Goal: Find specific page/section: Find specific page/section

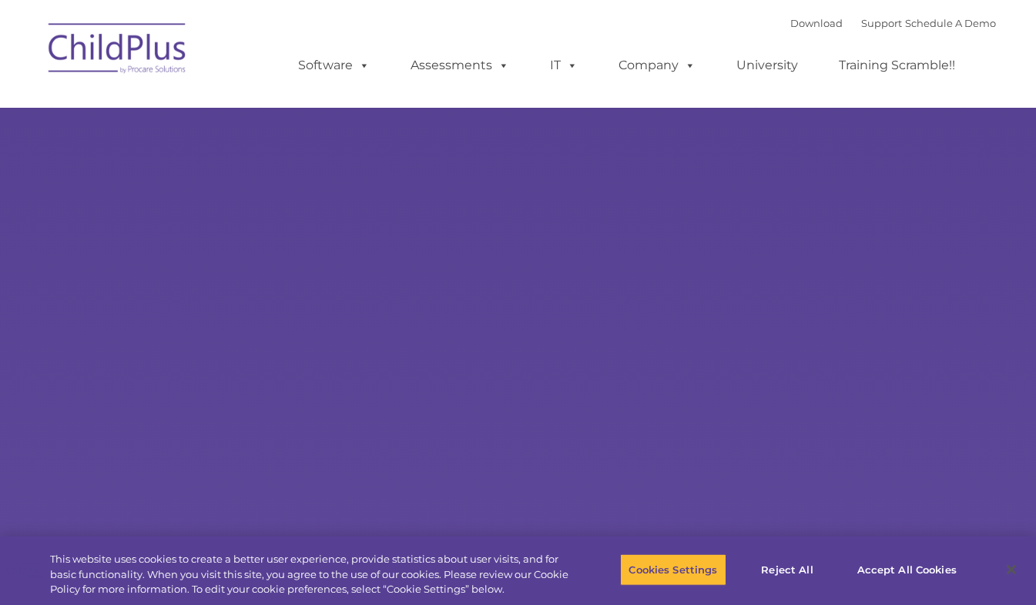
select select "MEDIUM"
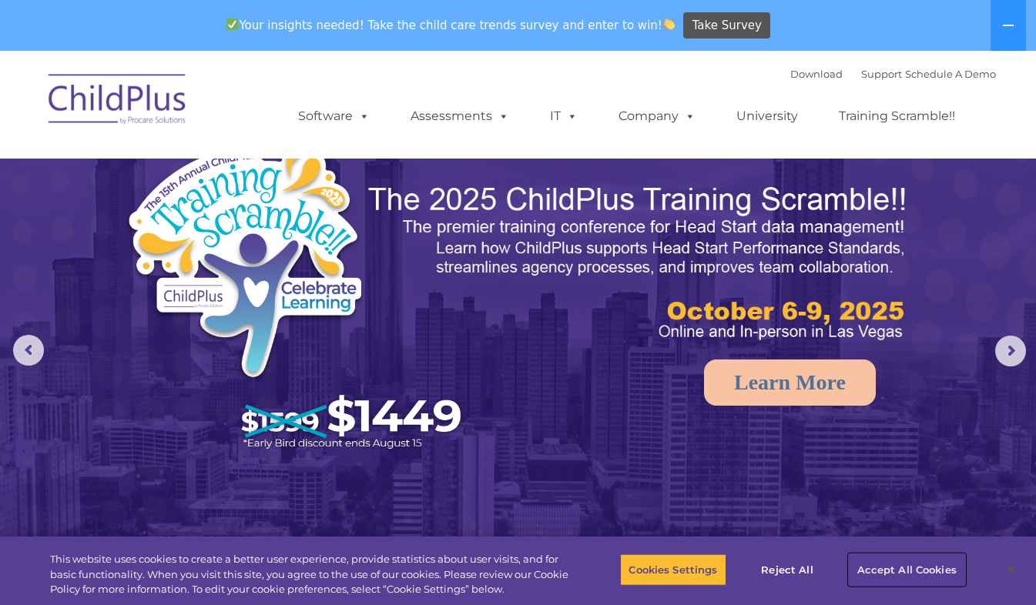
click at [899, 565] on button "Accept All Cookies" at bounding box center [907, 570] width 116 height 32
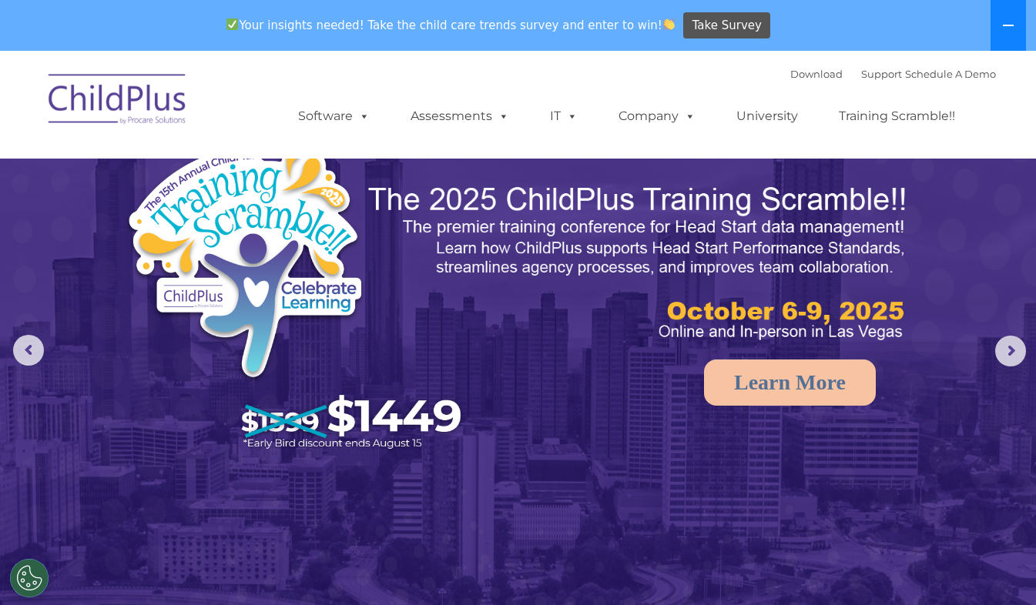
click at [1013, 22] on icon at bounding box center [1008, 25] width 12 height 12
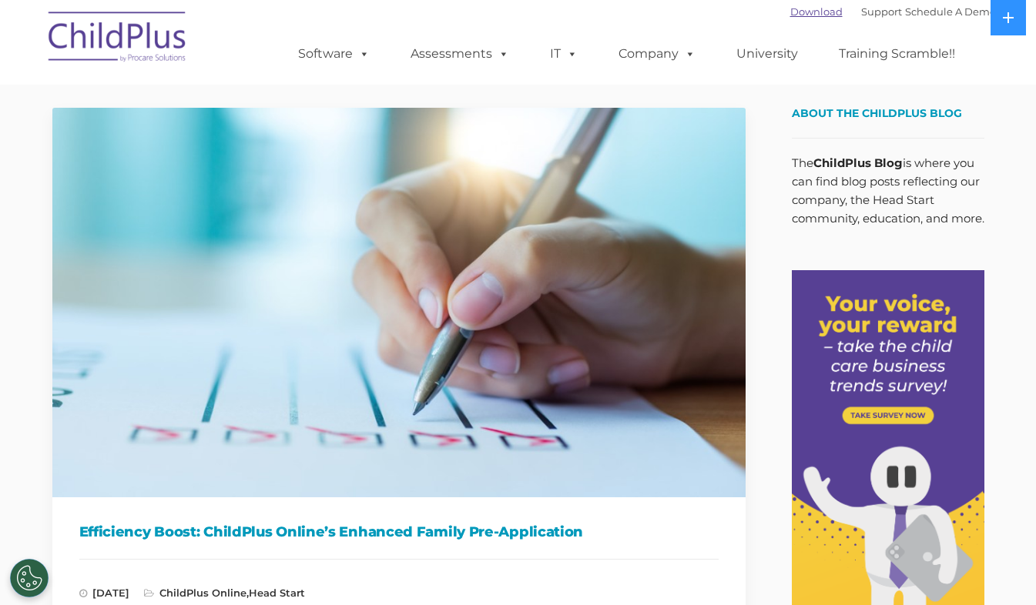
click at [790, 13] on link "Download" at bounding box center [816, 11] width 52 height 12
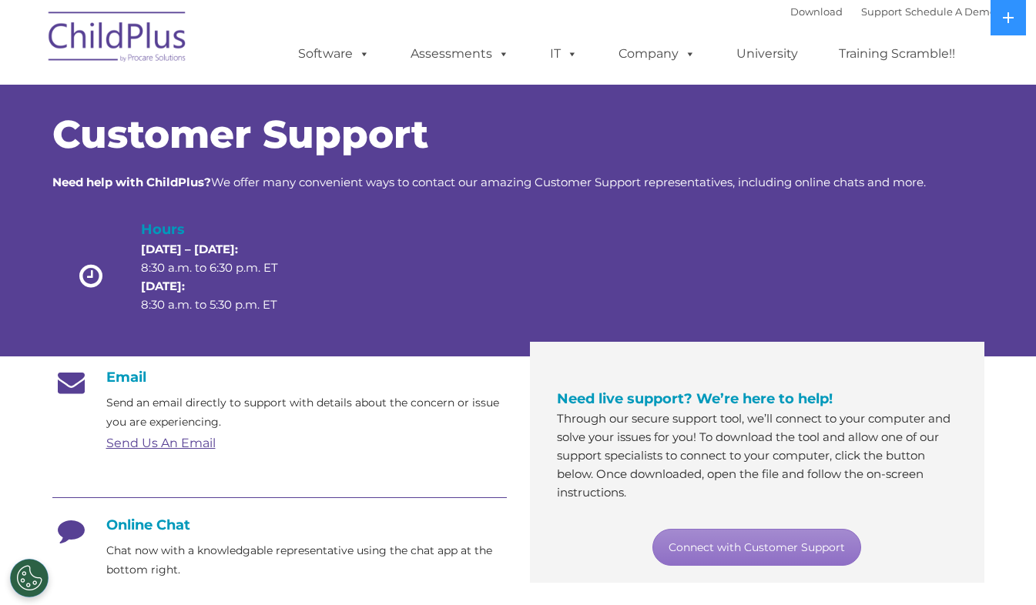
click at [991, 464] on div "Need live support? We’re here to help! Through our secure support tool, we’ll c…" at bounding box center [756, 476] width 477 height 214
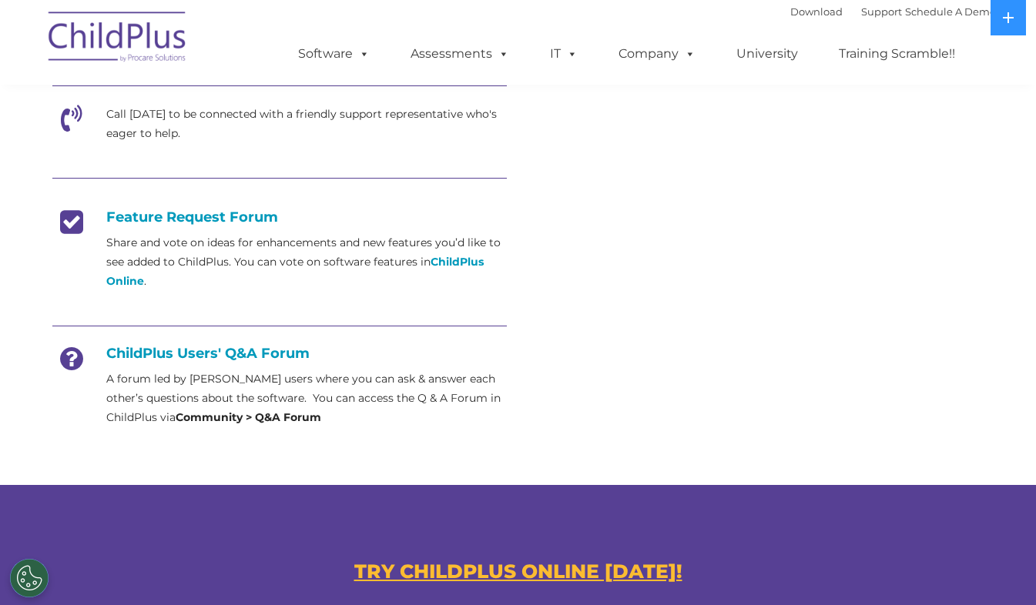
drag, startPoint x: 1035, startPoint y: 351, endPoint x: 1032, endPoint y: 408, distance: 57.1
click at [1032, 408] on section "Customer Support Need help with ChildPlus? We offer many convenient ways to con…" at bounding box center [518, 64] width 1036 height 1187
click at [496, 567] on u "TRY CHILDPLUS ONLINE [DATE]!" at bounding box center [518, 571] width 328 height 23
